Goal: Information Seeking & Learning: Learn about a topic

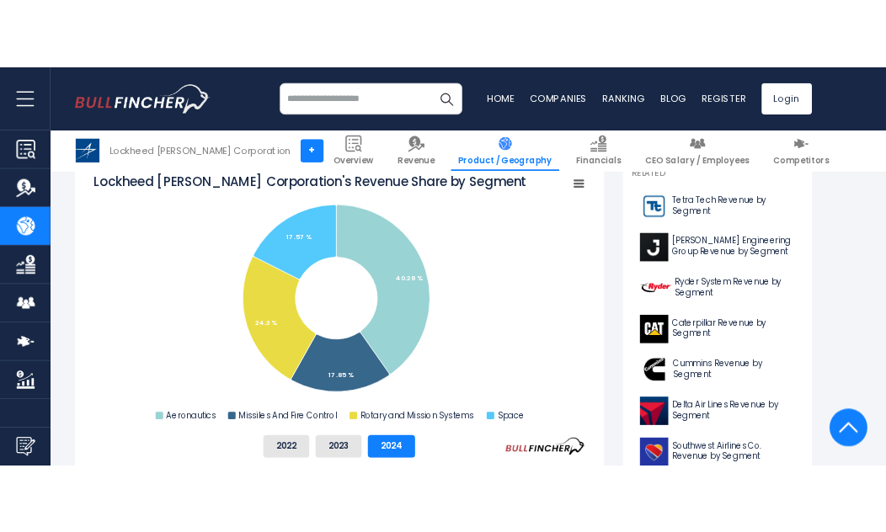
scroll to position [420, 0]
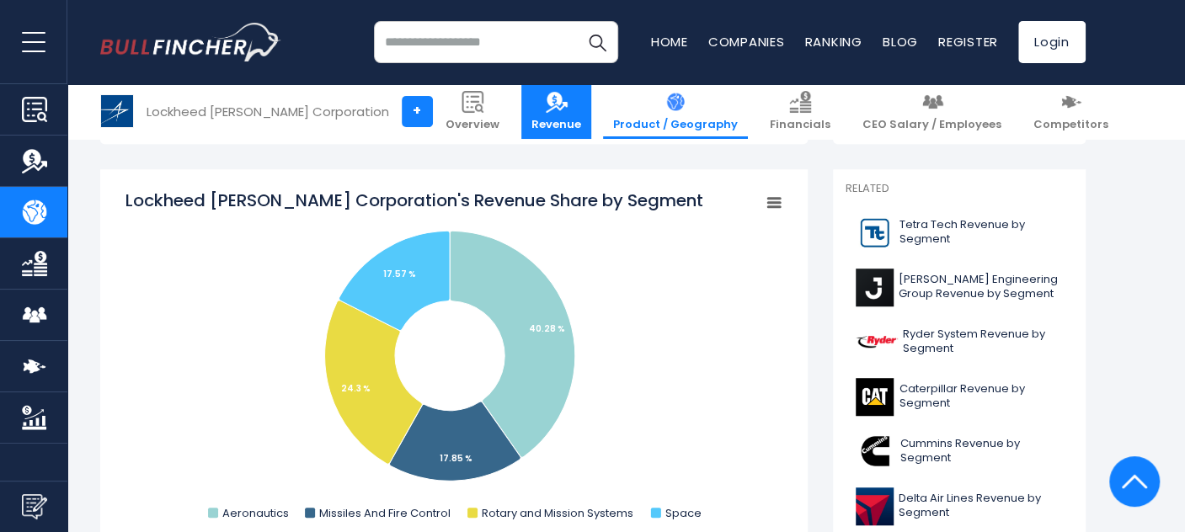
click at [568, 103] on img at bounding box center [557, 102] width 22 height 22
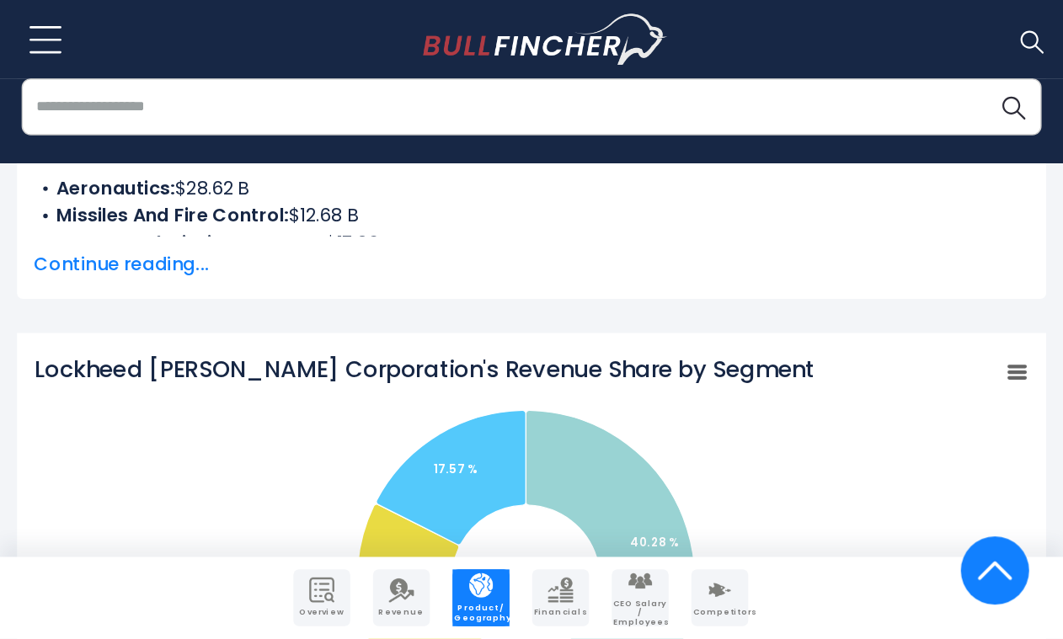
scroll to position [472, 0]
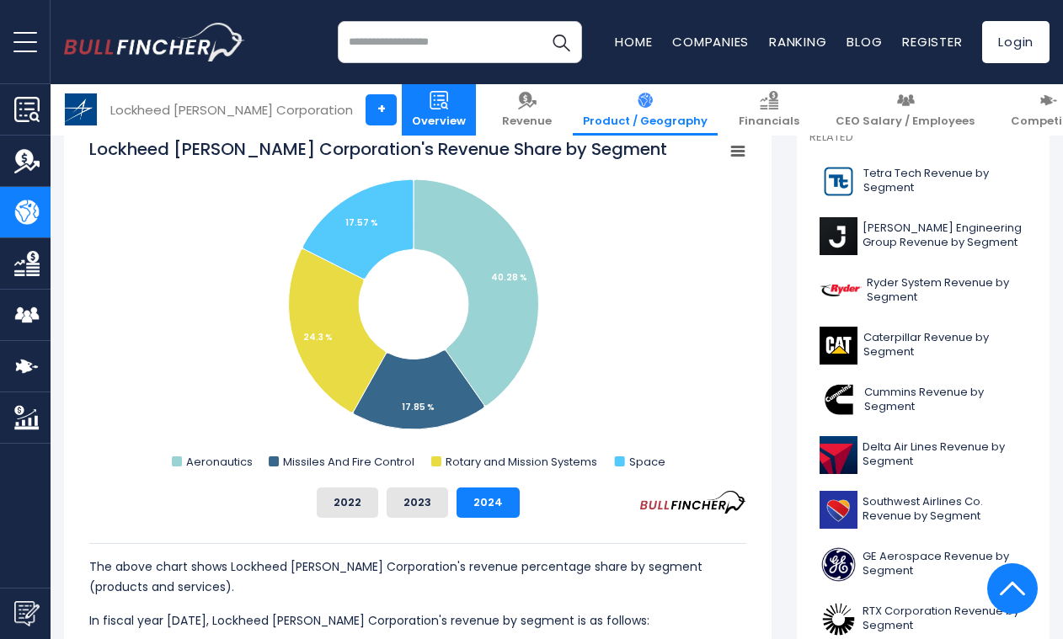
click at [446, 103] on img at bounding box center [439, 100] width 19 height 19
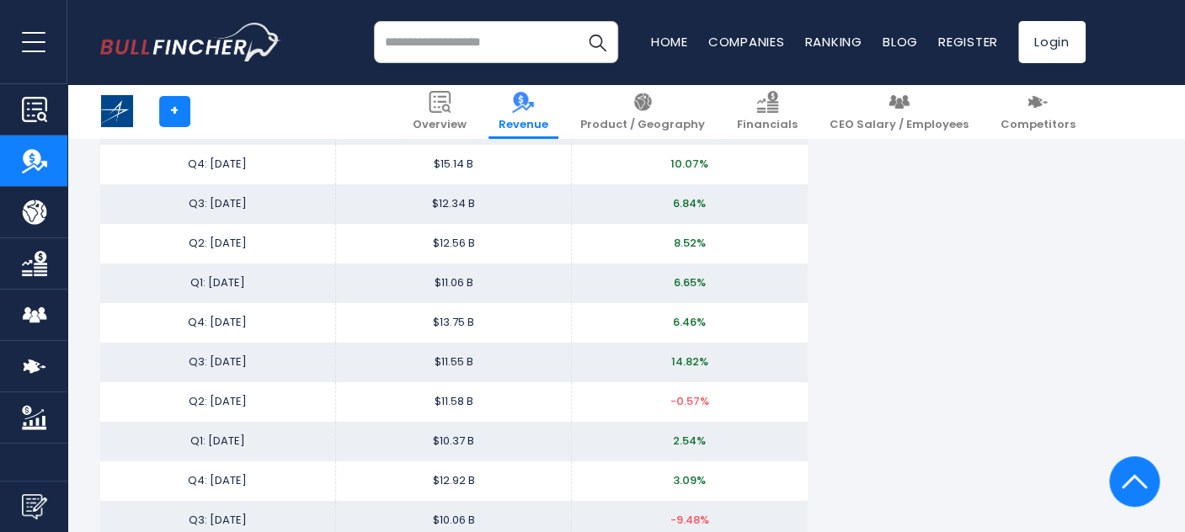
scroll to position [3685, 0]
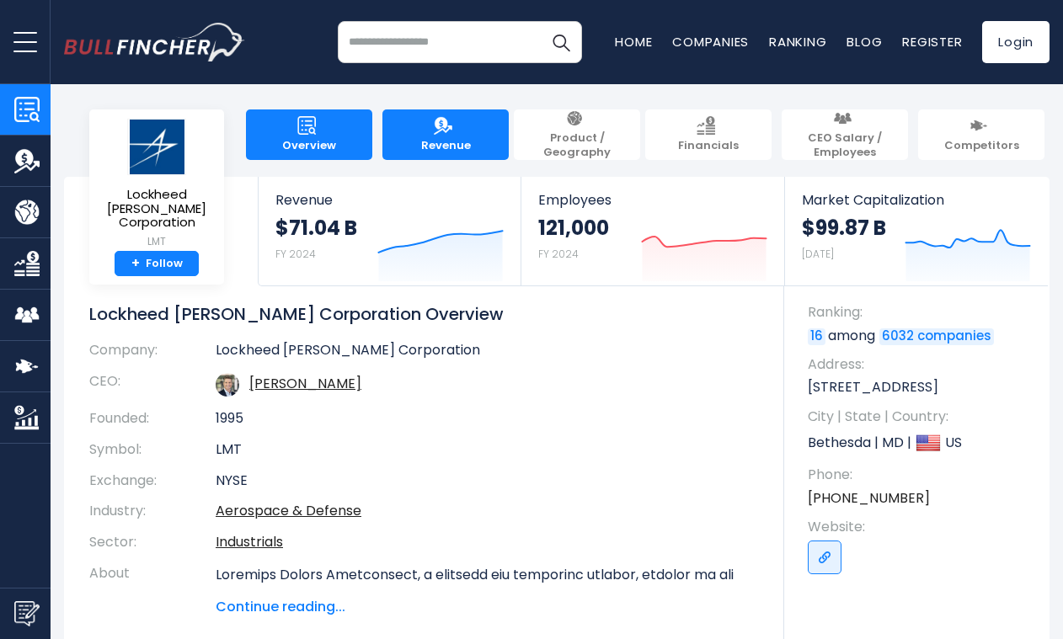
click at [449, 127] on img at bounding box center [443, 125] width 19 height 19
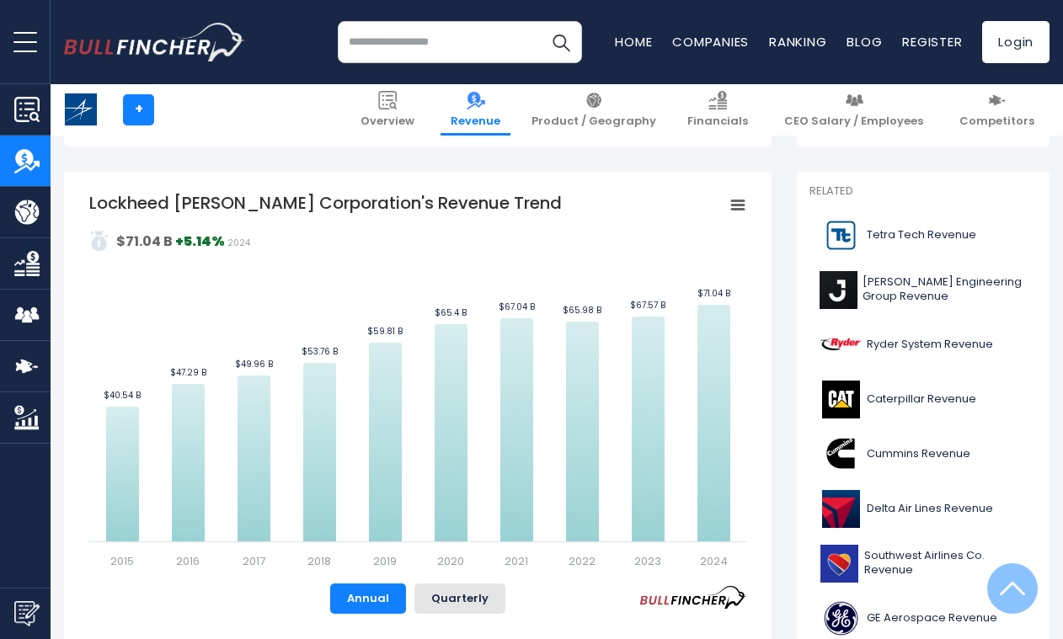
scroll to position [379, 0]
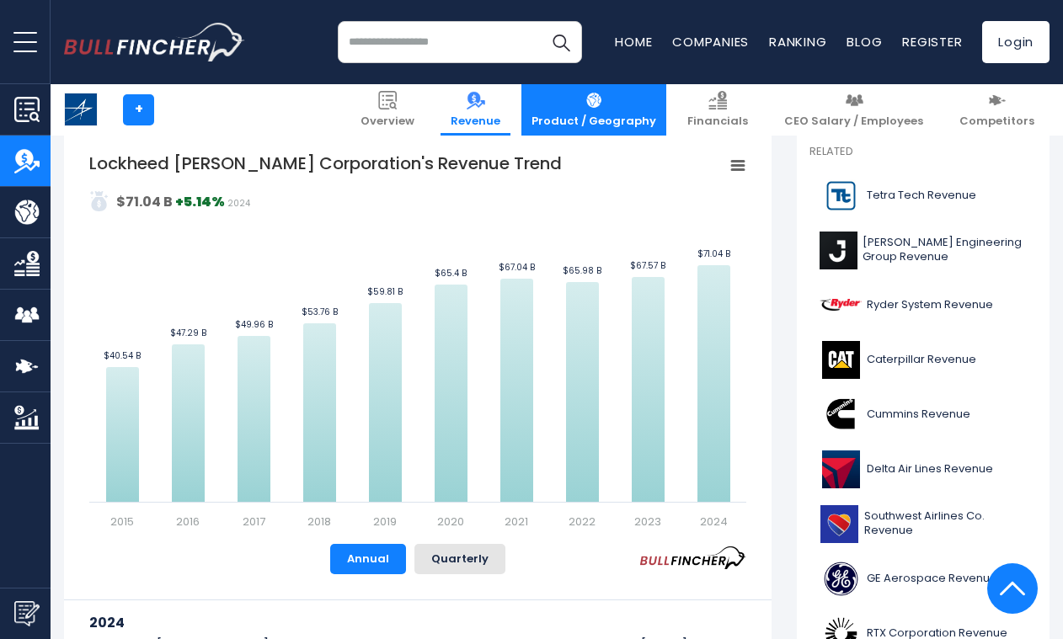
click at [603, 101] on img at bounding box center [594, 100] width 19 height 19
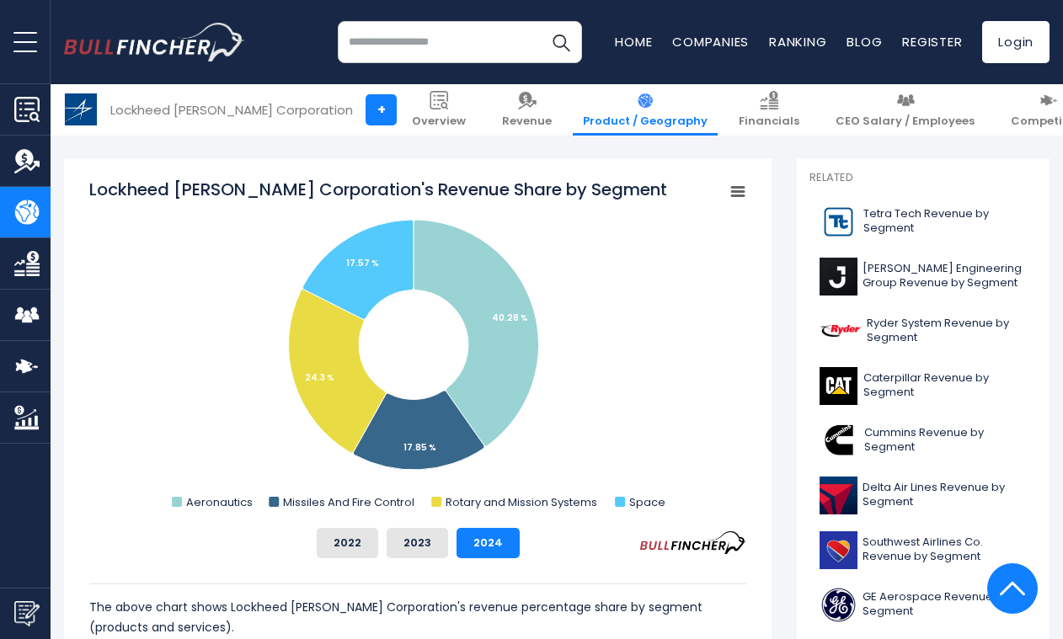
scroll to position [379, 0]
